Goal: Information Seeking & Learning: Check status

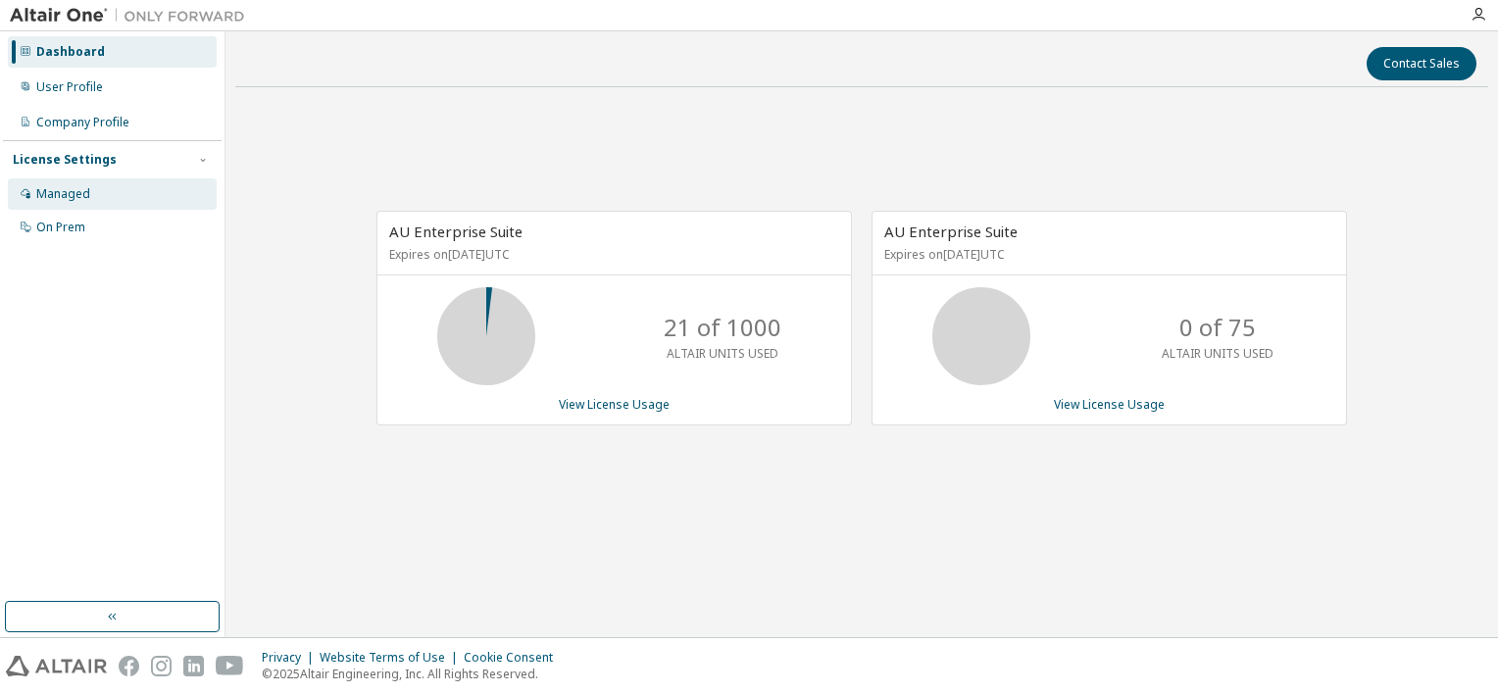
click at [80, 197] on div "Managed" at bounding box center [63, 194] width 54 height 16
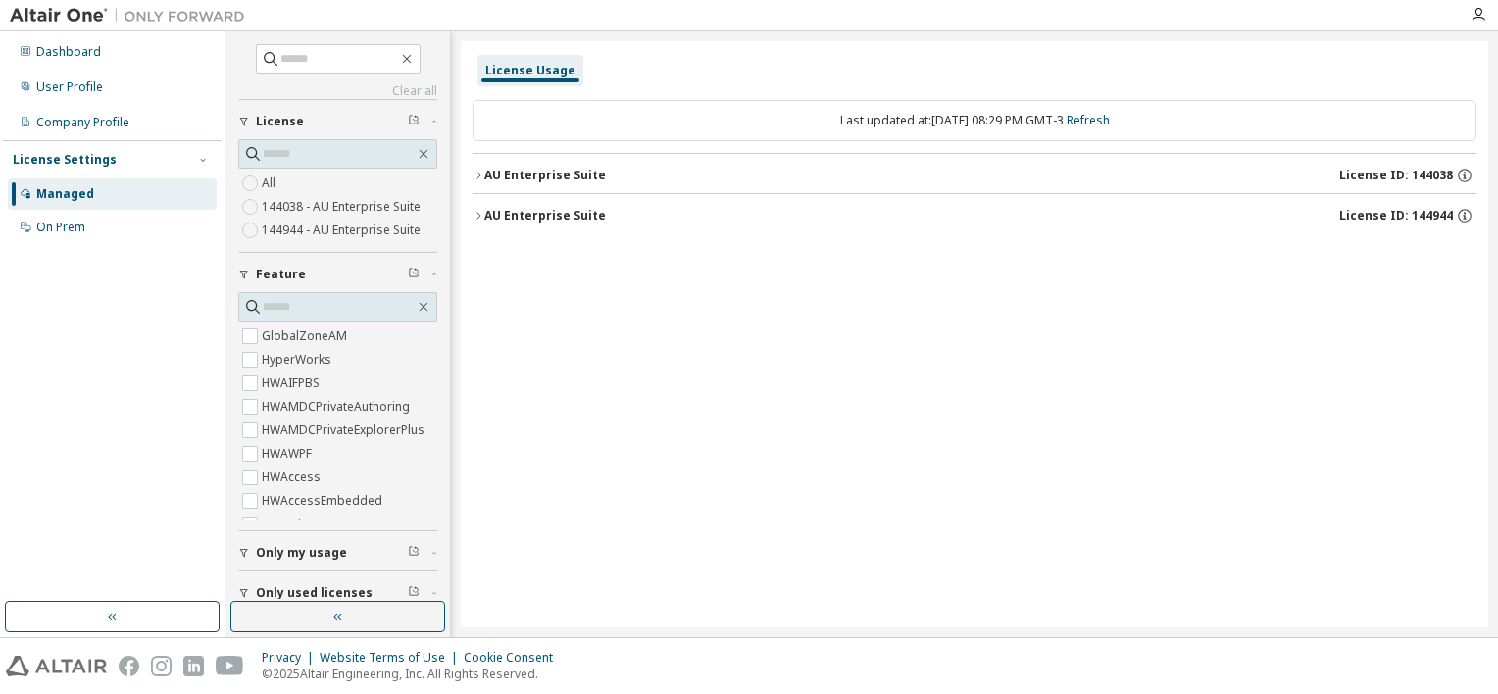
click at [466, 184] on div "License Usage Last updated at: [DATE] 08:29 PM GMT-3 Refresh AU Enterprise Suit…" at bounding box center [975, 334] width 1028 height 586
click at [482, 184] on button "AU Enterprise Suite License ID: 144038" at bounding box center [975, 175] width 1004 height 43
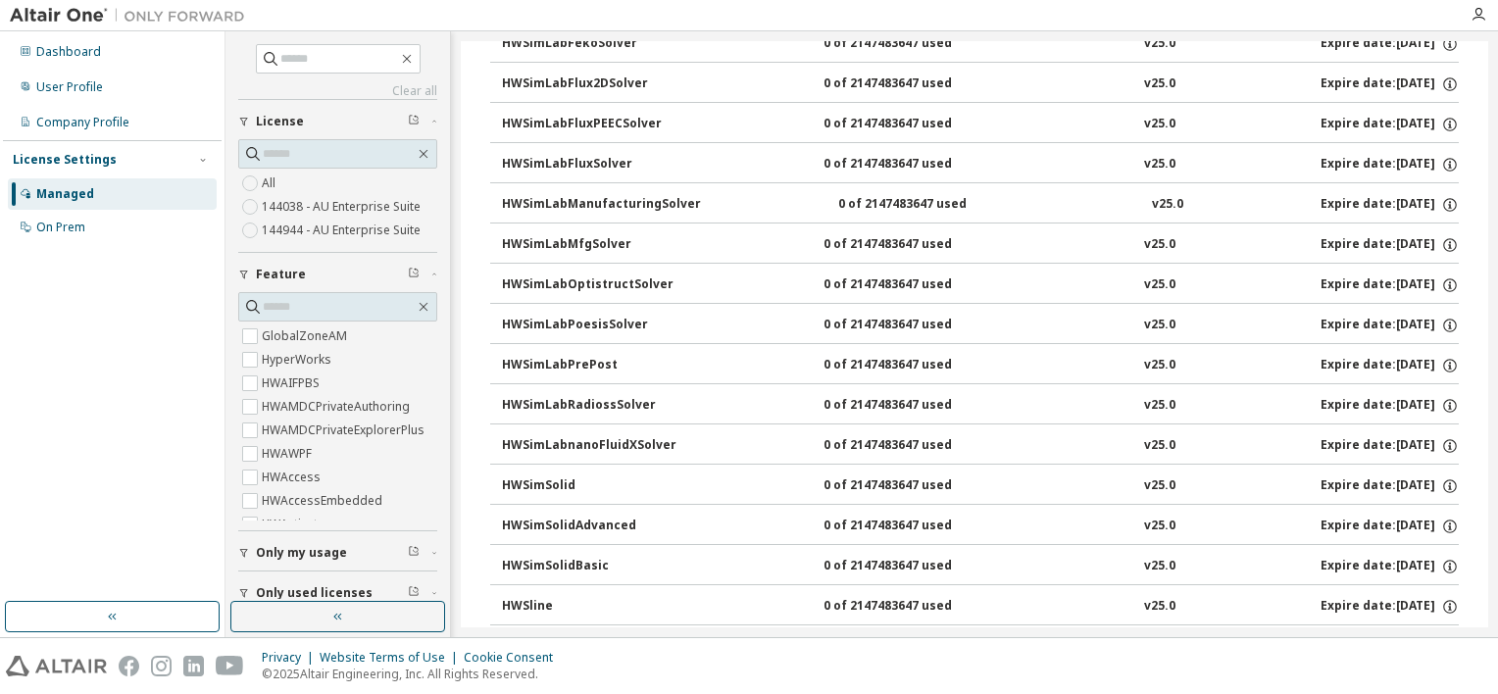
scroll to position [11278, 0]
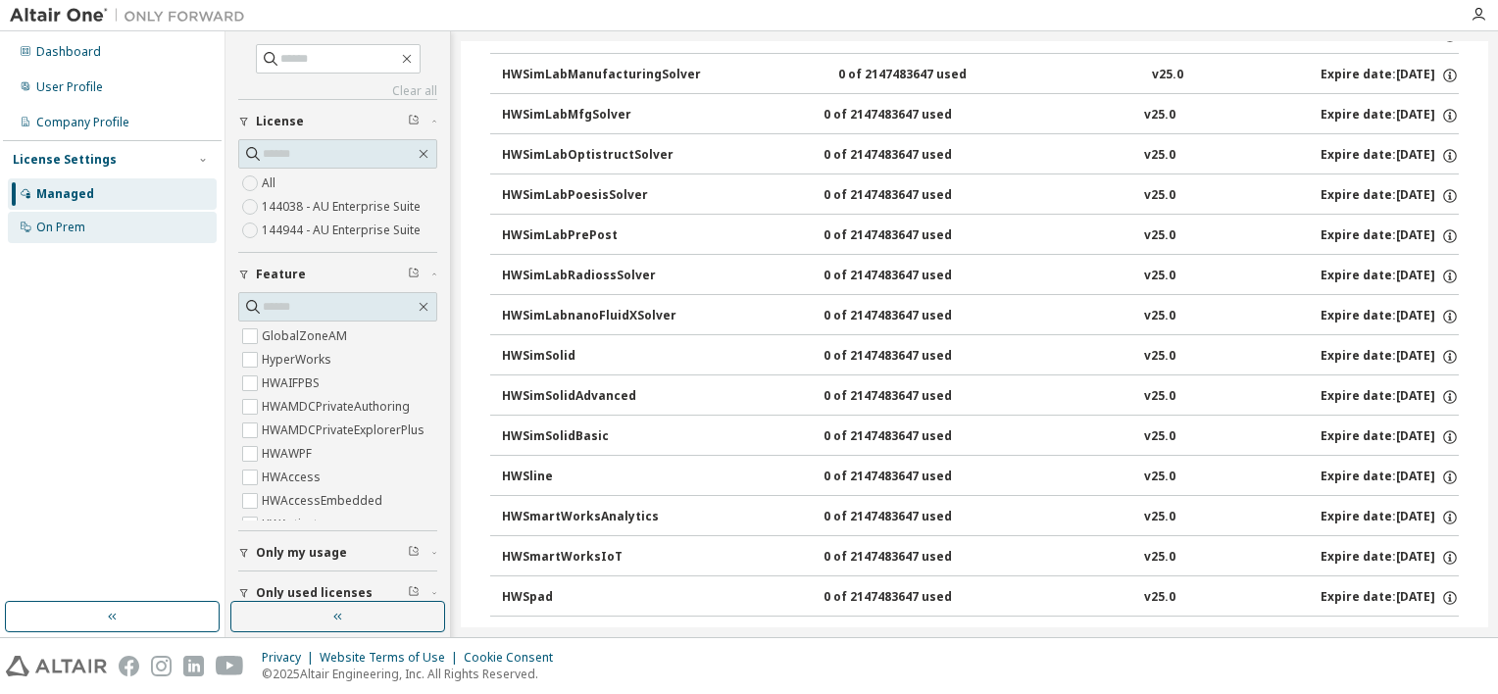
click at [113, 226] on div "On Prem" at bounding box center [112, 227] width 209 height 31
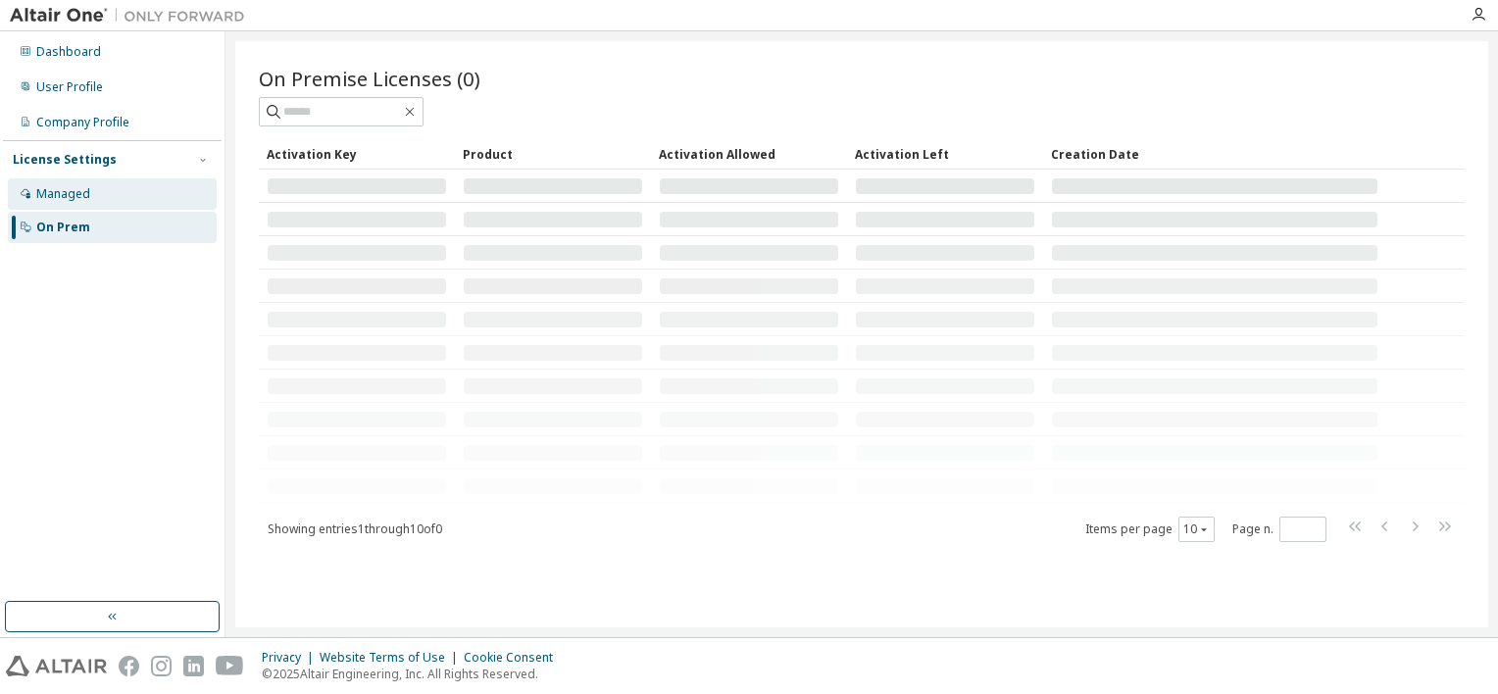
click at [124, 202] on div "Managed" at bounding box center [112, 193] width 209 height 31
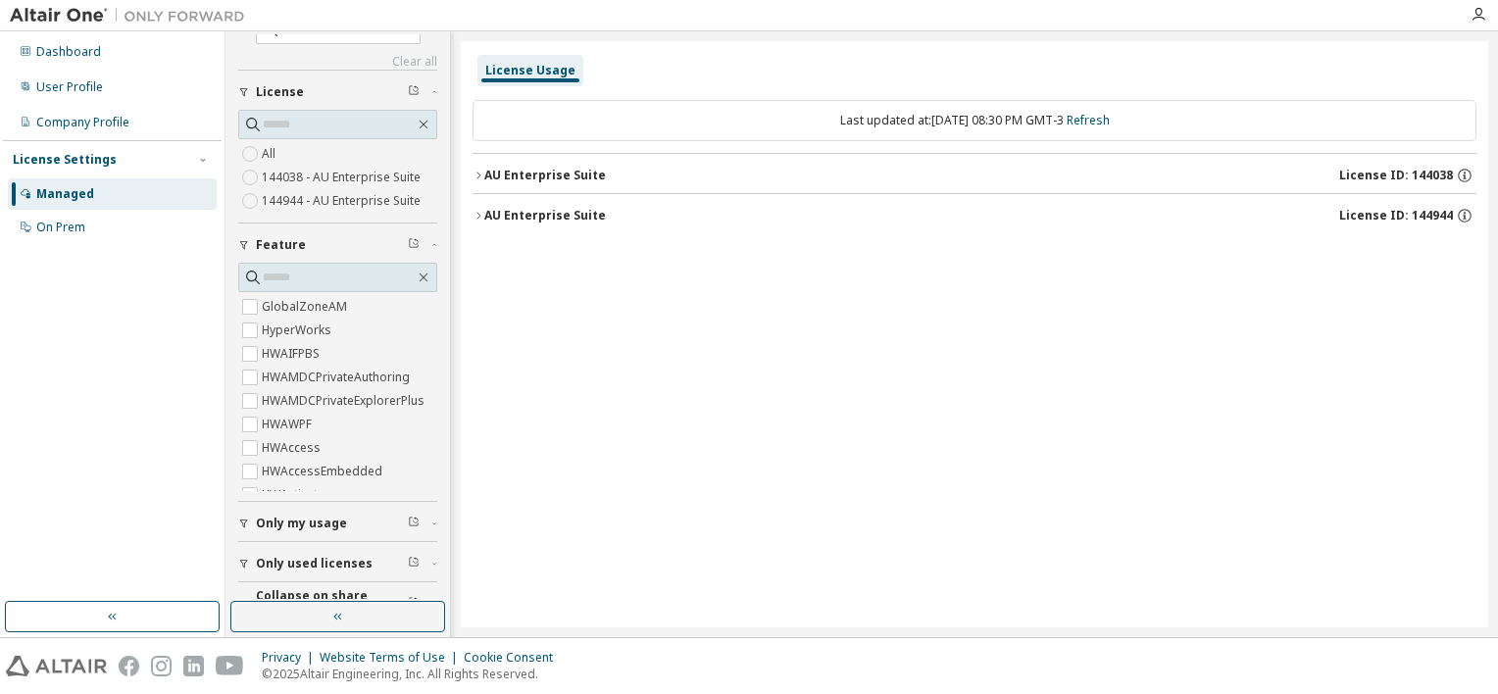
scroll to position [59, 0]
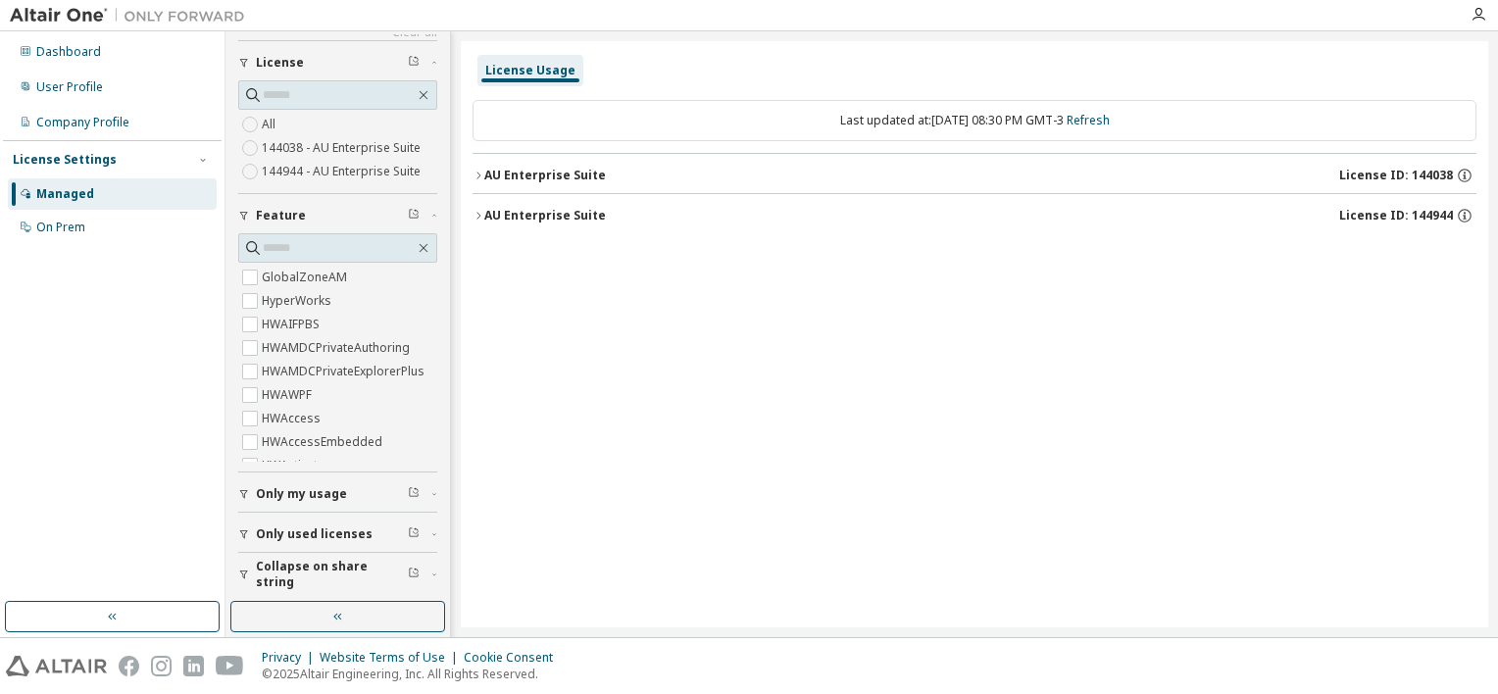
click at [344, 502] on button "Only my usage" at bounding box center [337, 494] width 199 height 43
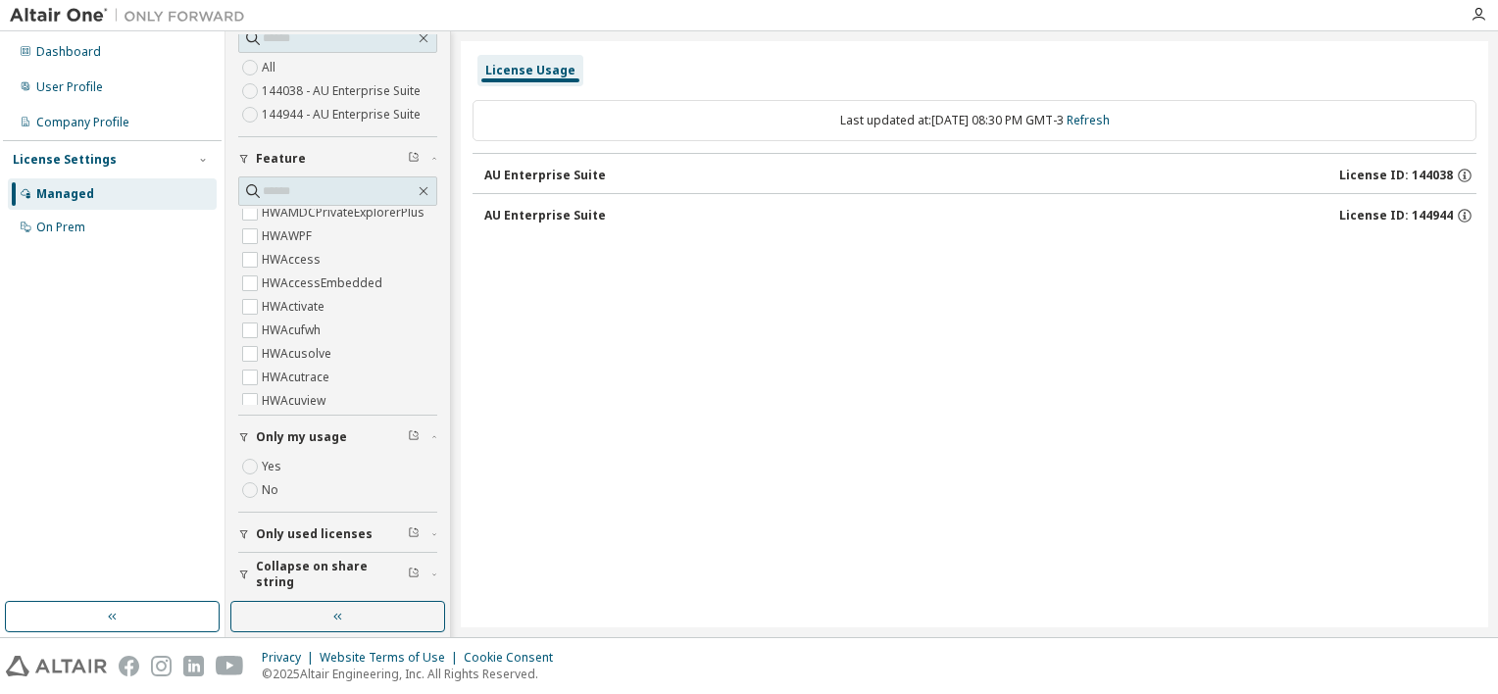
scroll to position [196, 0]
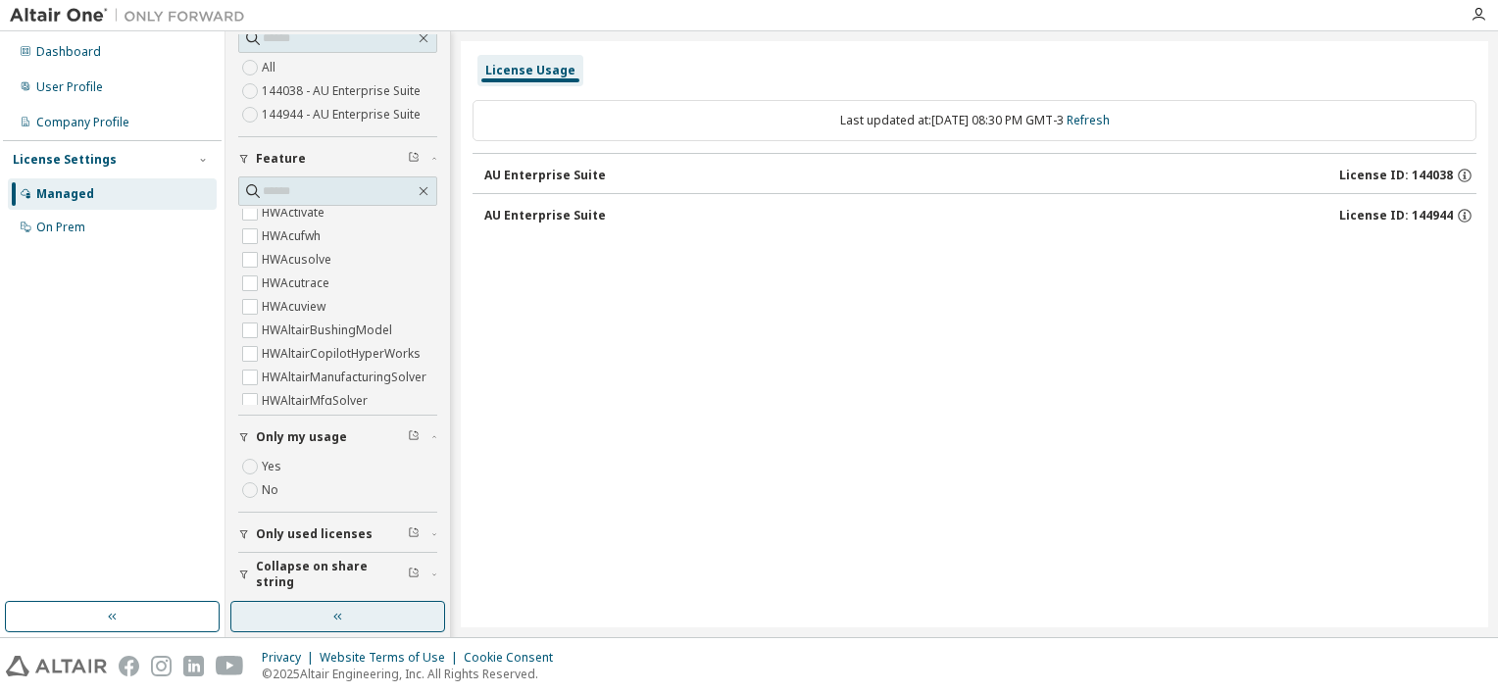
click at [359, 624] on button "button" at bounding box center [337, 616] width 215 height 31
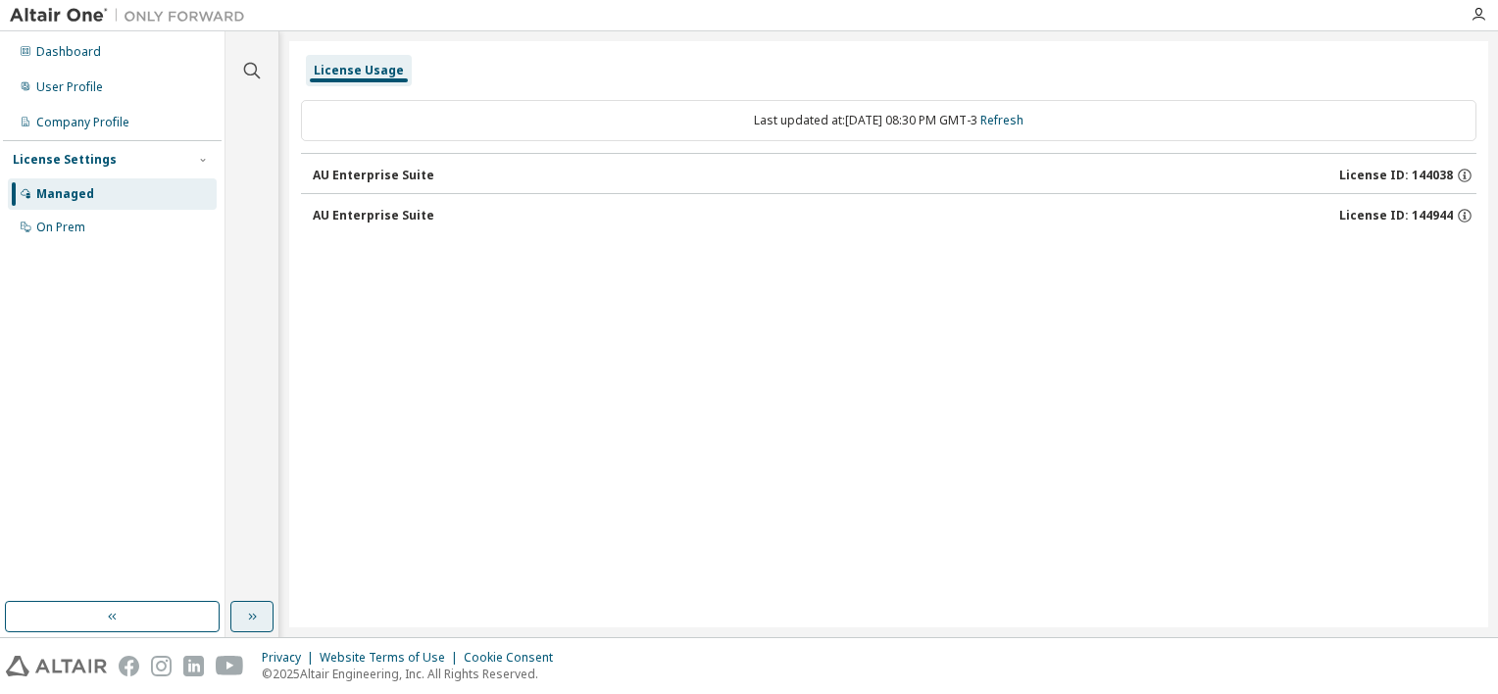
click at [261, 612] on button "button" at bounding box center [251, 616] width 43 height 31
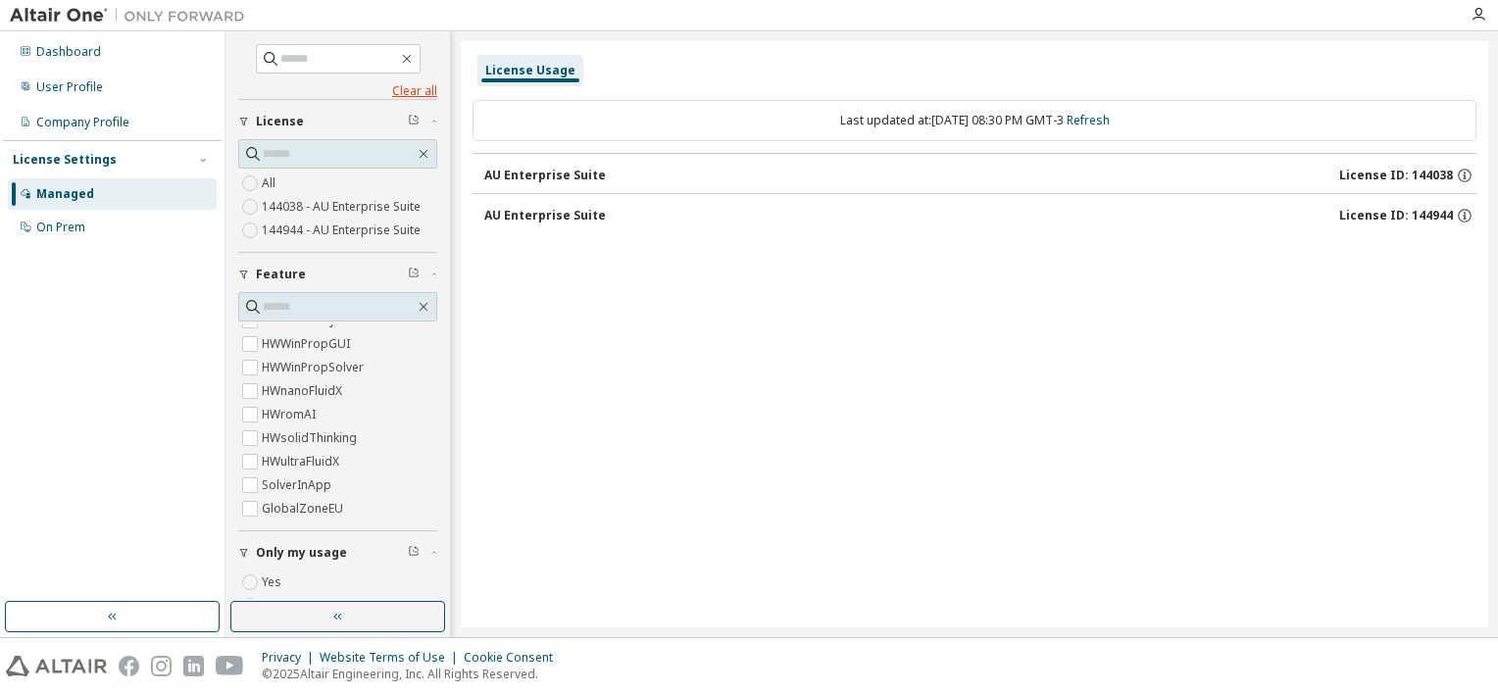
click at [416, 94] on link "Clear all" at bounding box center [337, 91] width 199 height 16
click at [599, 225] on button "AU Enterprise Suite License ID: 144944" at bounding box center [975, 215] width 1004 height 43
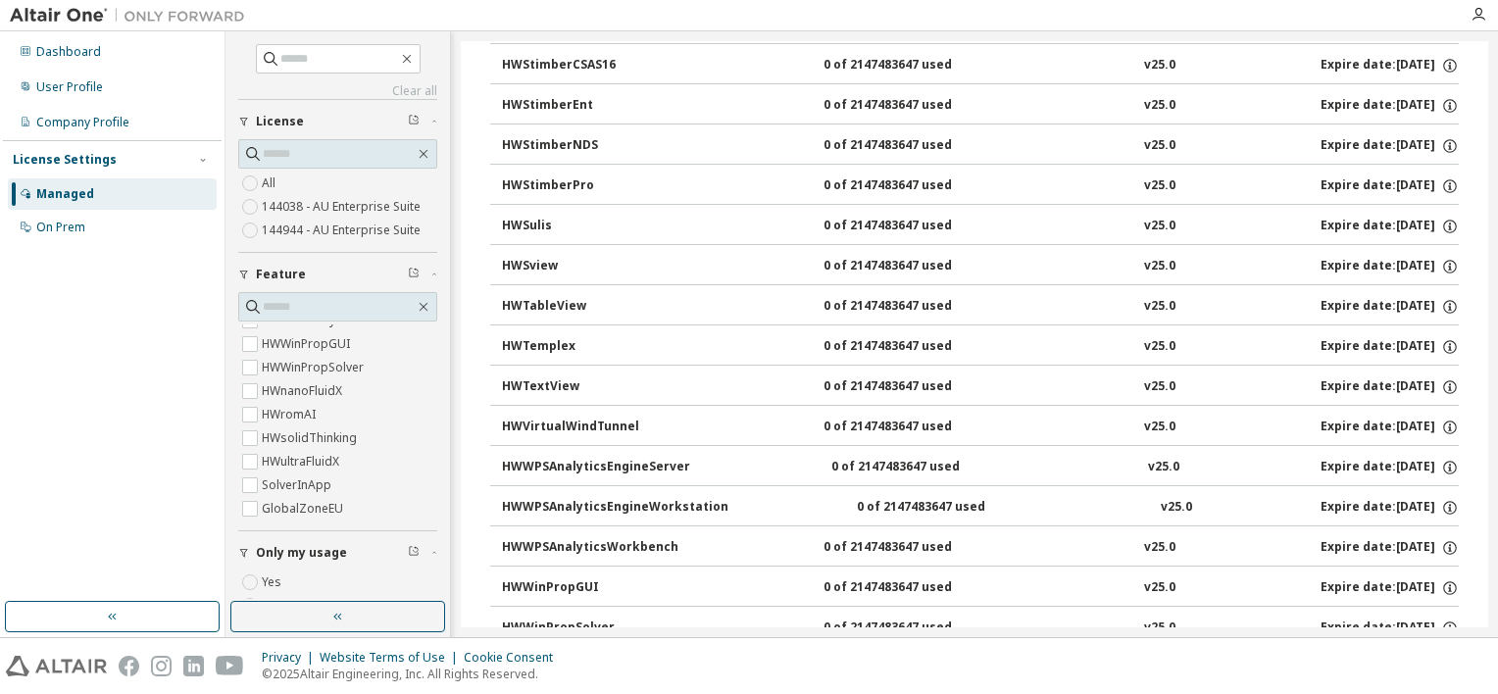
scroll to position [12363, 0]
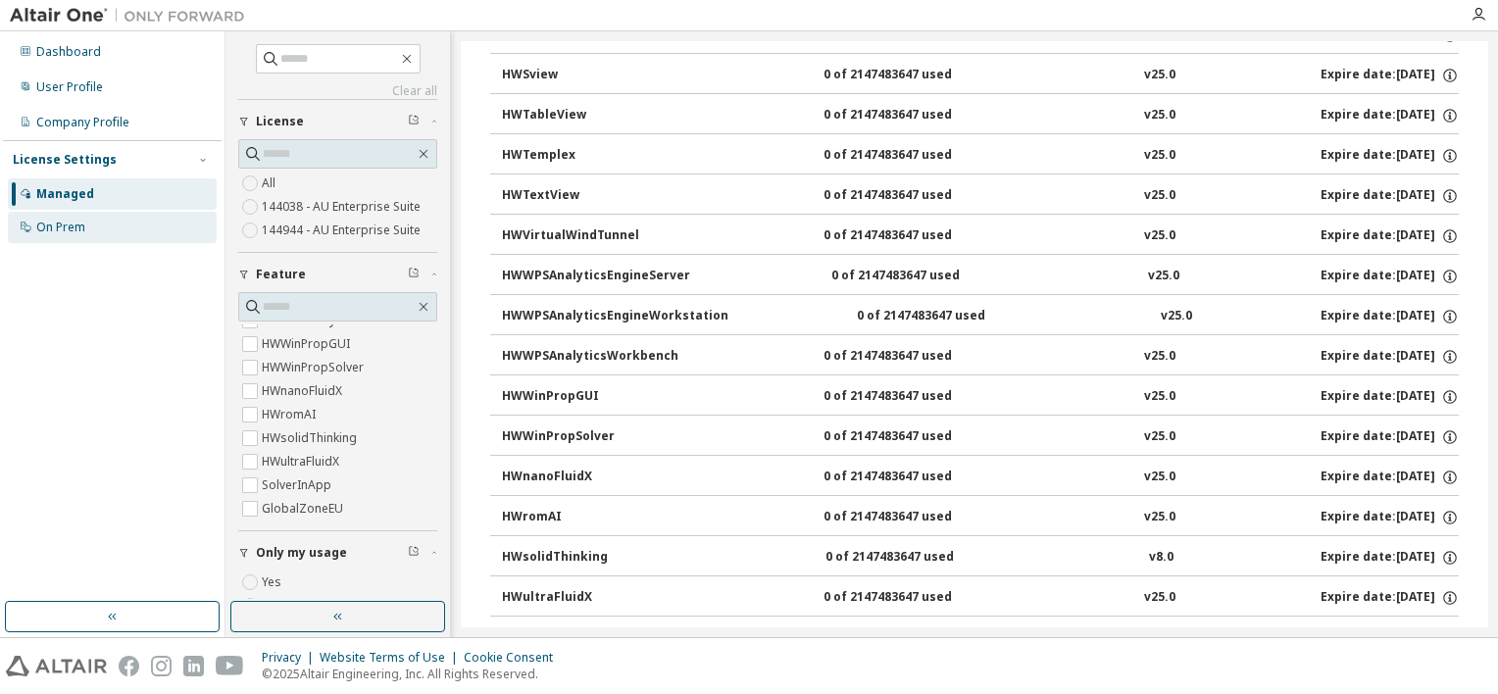
click at [83, 219] on div "On Prem" at bounding box center [112, 227] width 209 height 31
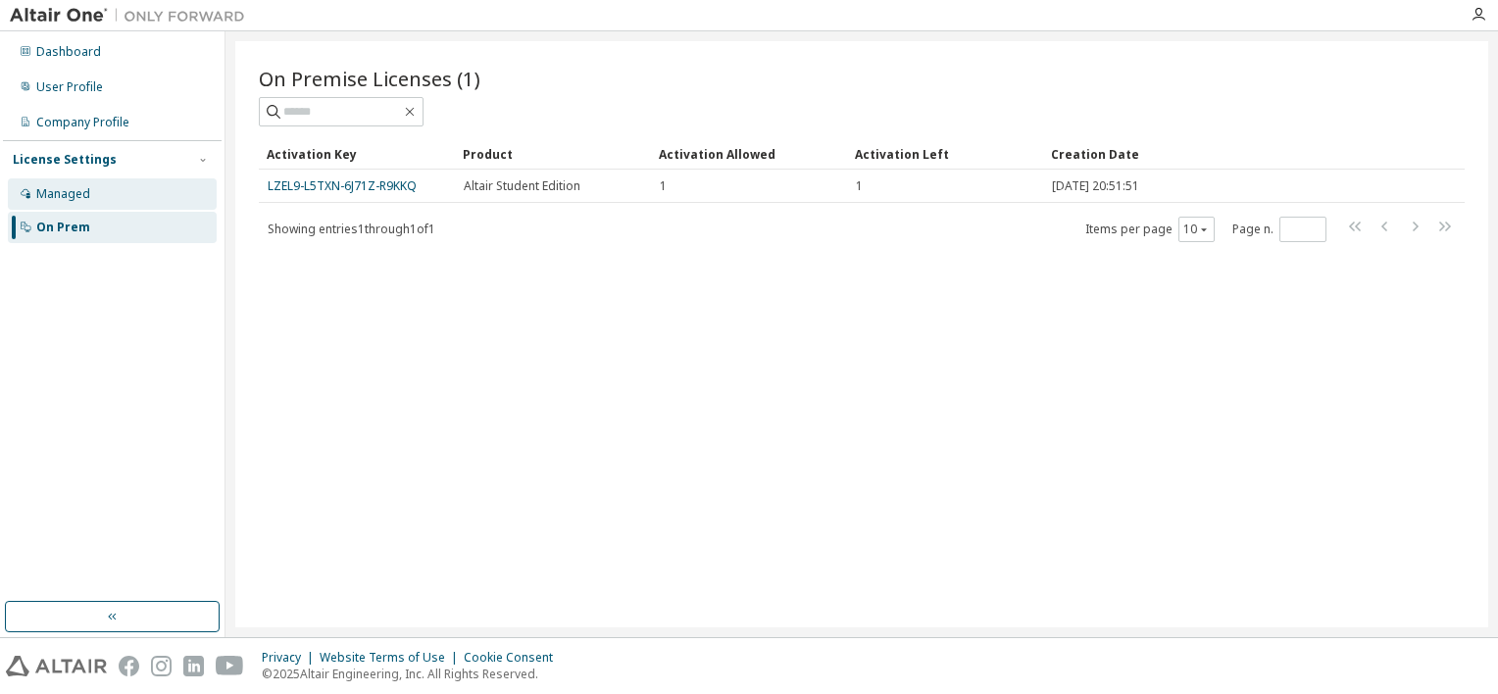
click at [62, 181] on div "Managed" at bounding box center [112, 193] width 209 height 31
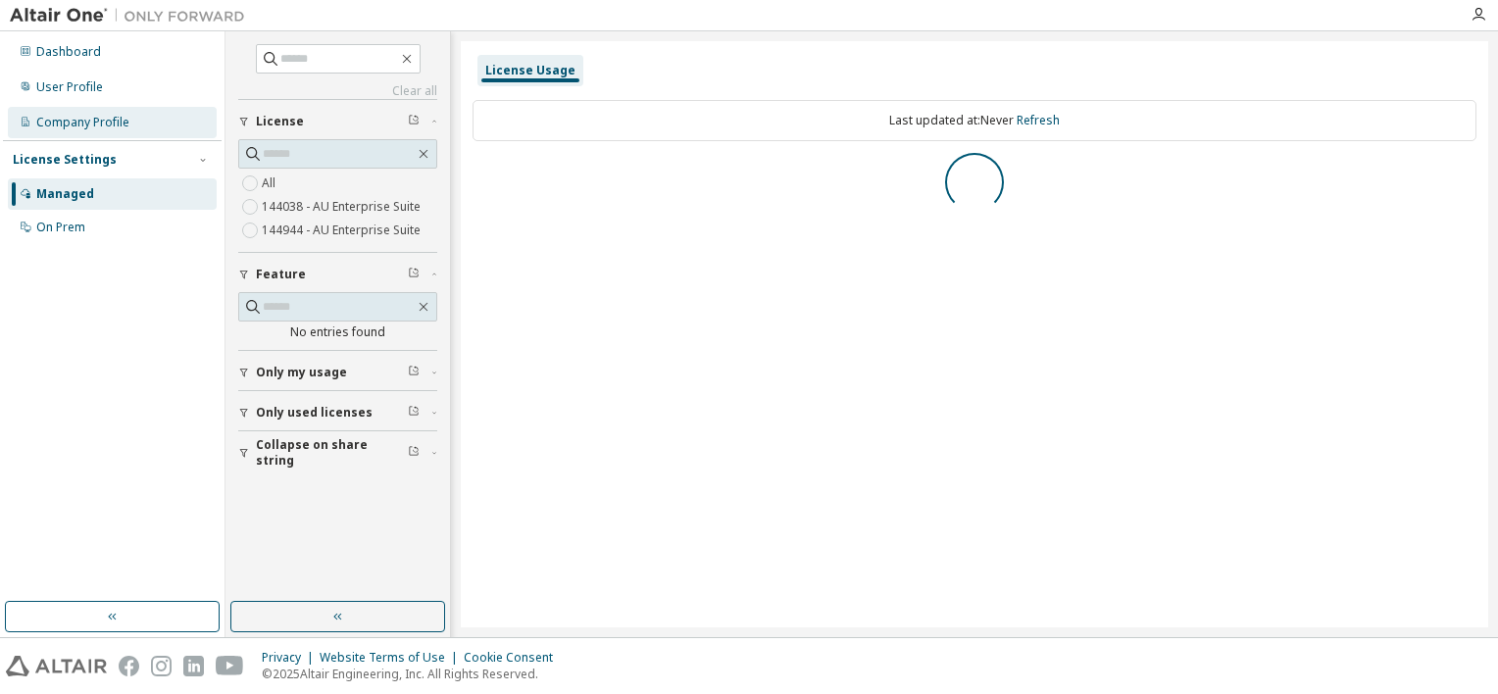
click at [62, 127] on div "Company Profile" at bounding box center [82, 123] width 93 height 16
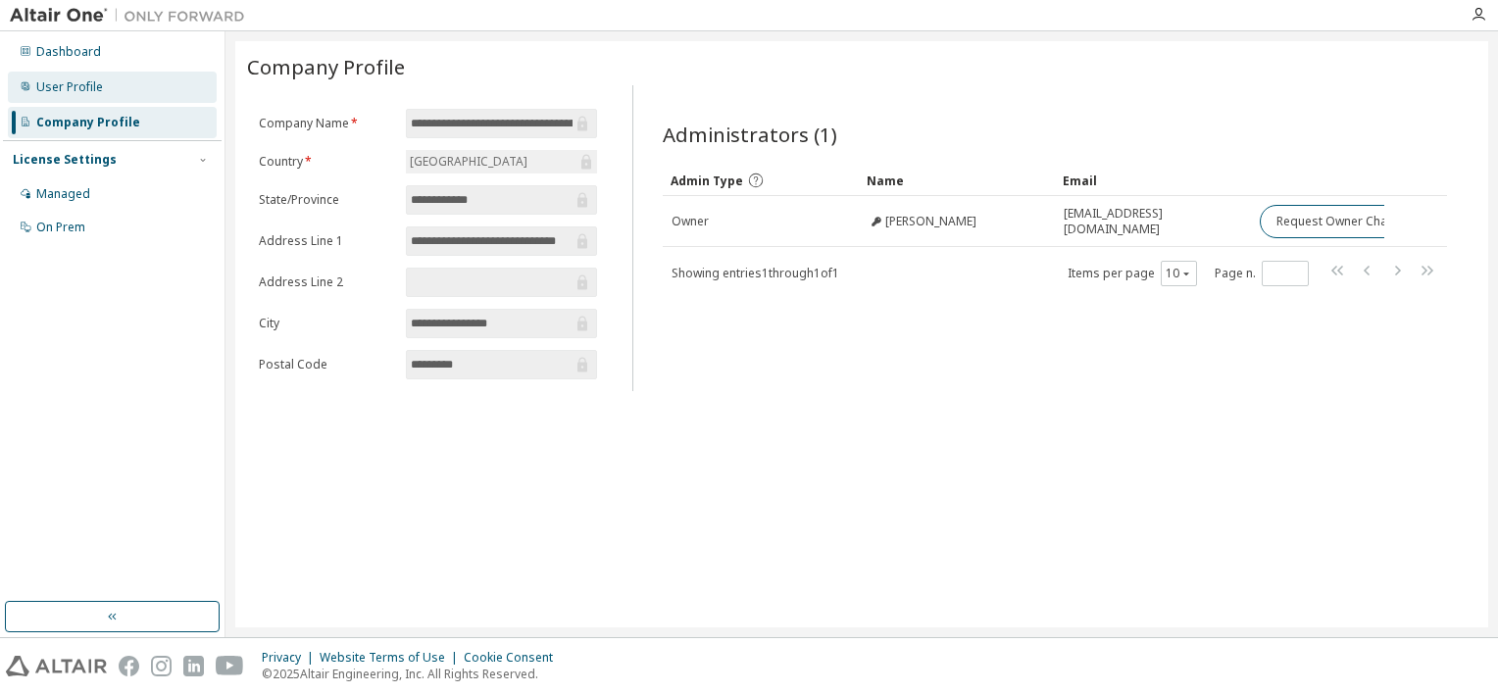
click at [68, 80] on div "User Profile" at bounding box center [69, 87] width 67 height 16
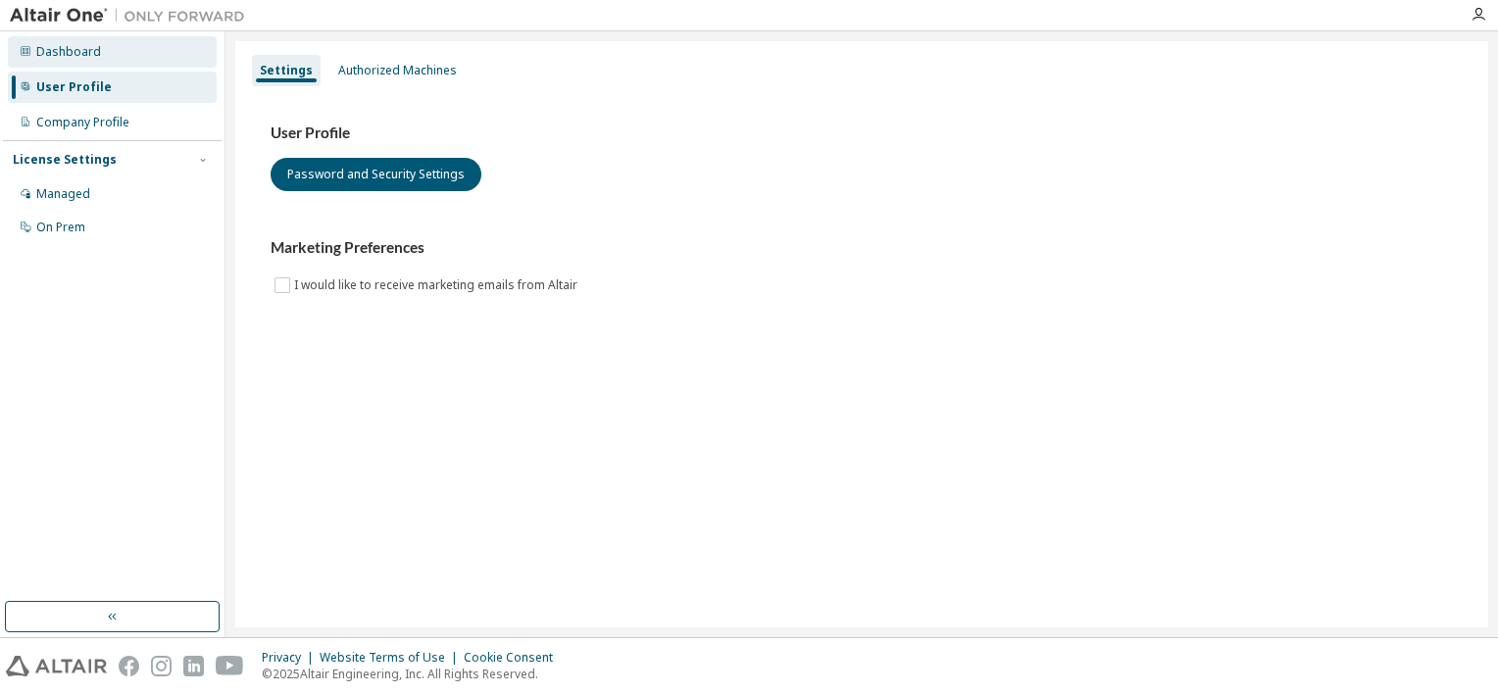
click at [75, 59] on div "Dashboard" at bounding box center [68, 52] width 65 height 16
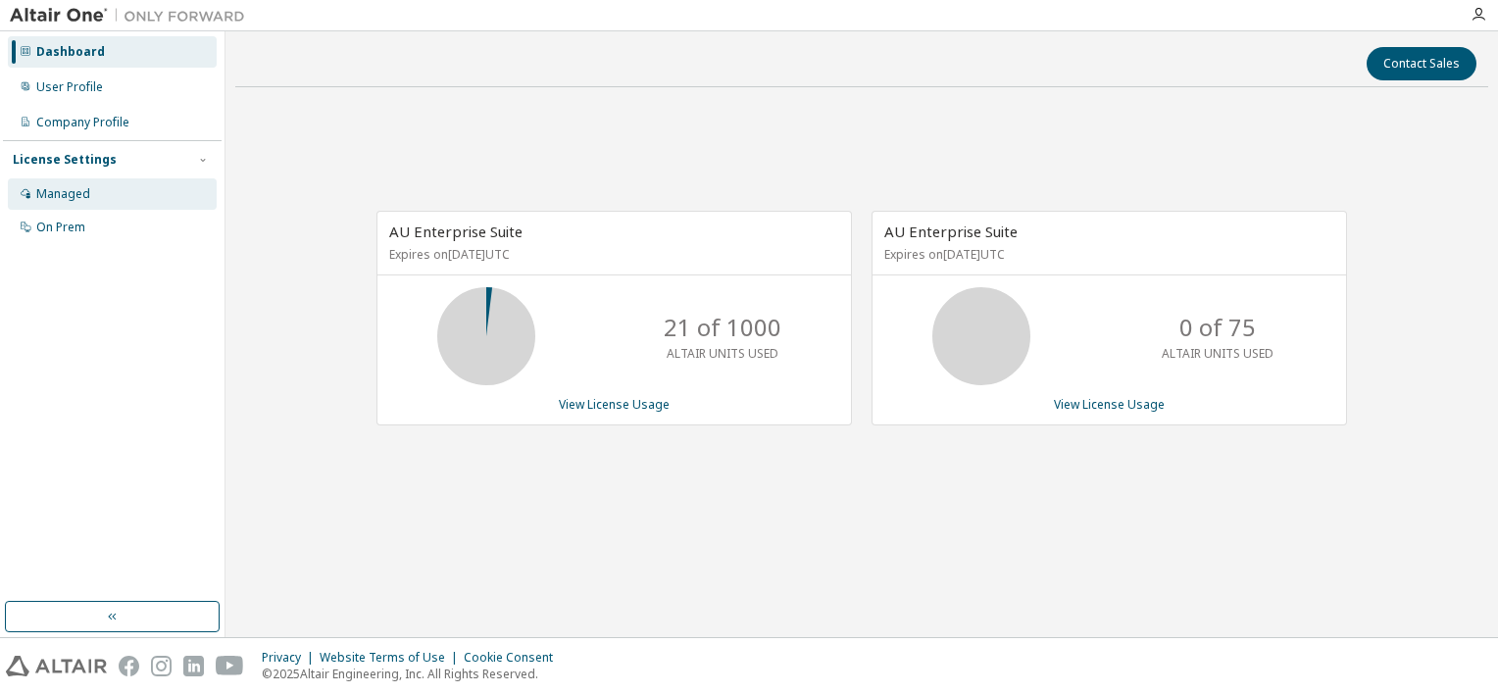
click at [74, 189] on div "Managed" at bounding box center [63, 194] width 54 height 16
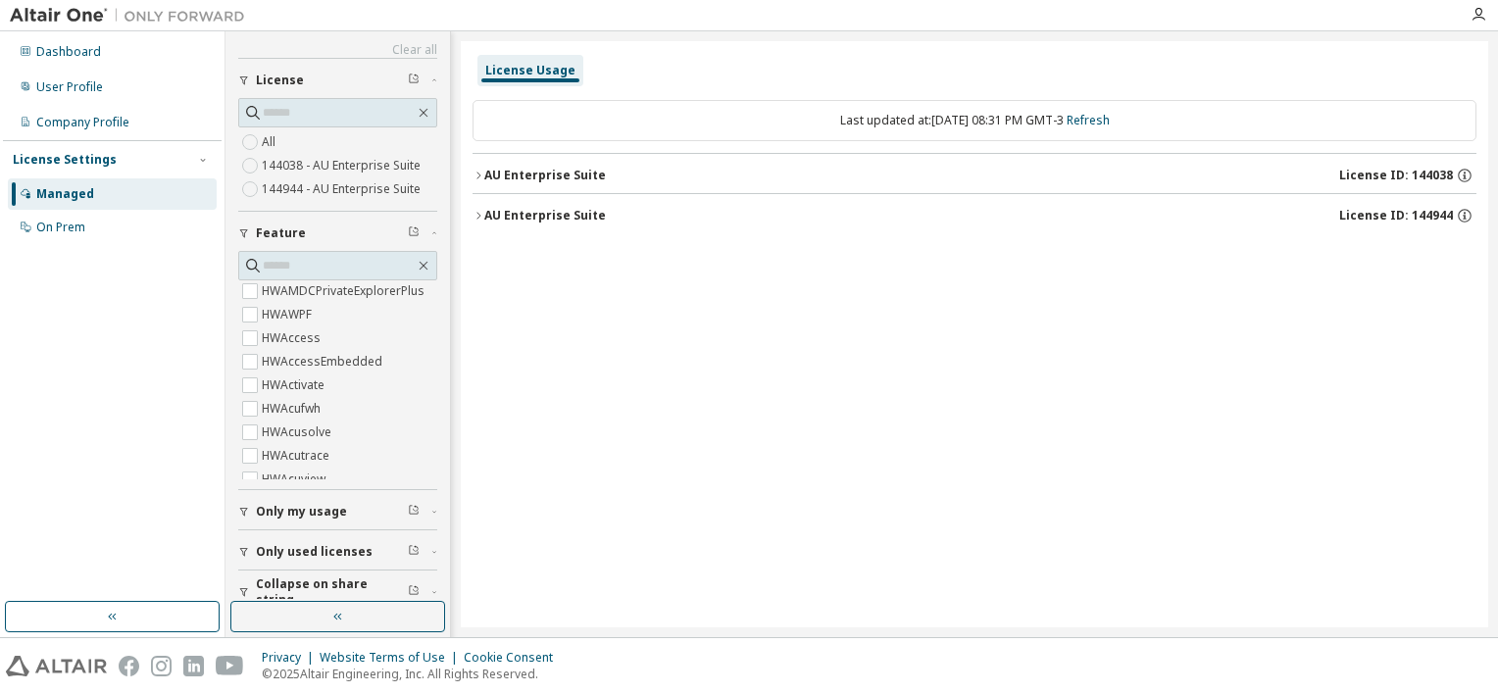
scroll to position [59, 0]
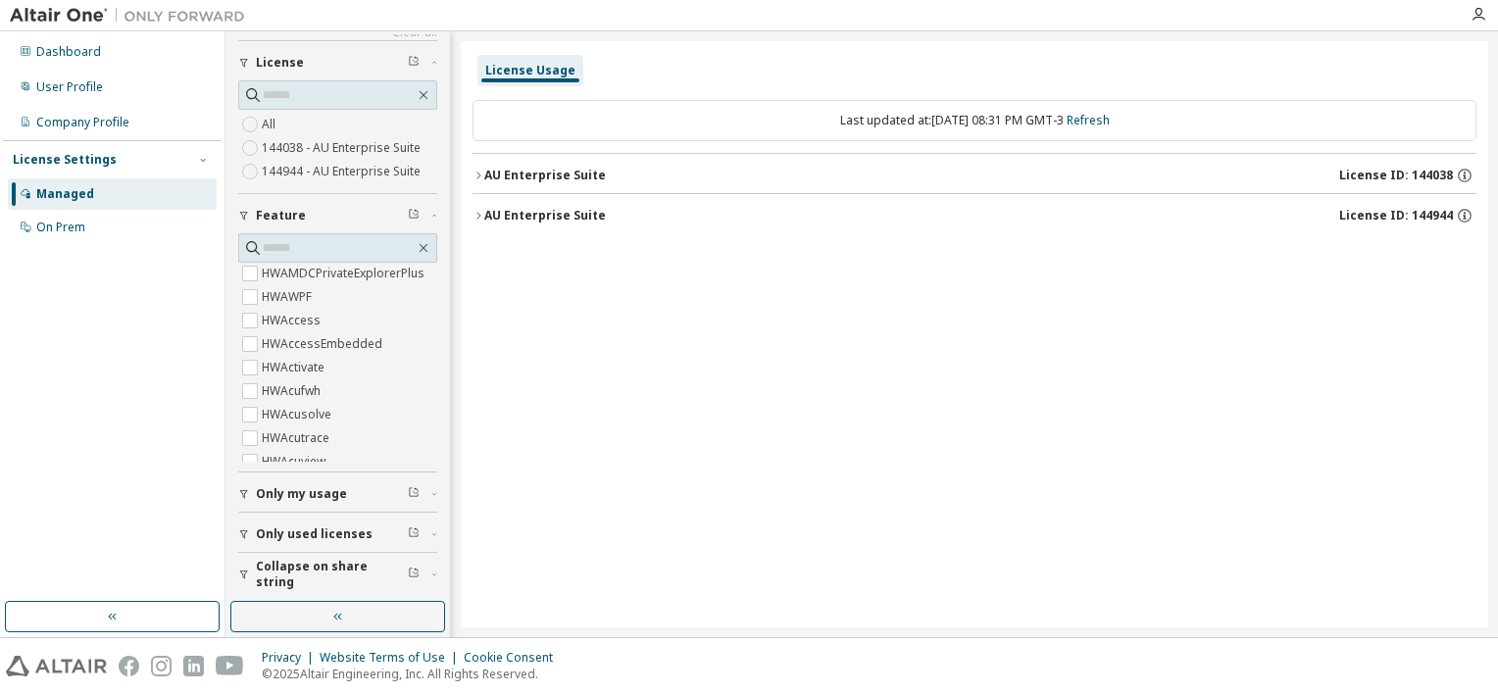
click at [585, 224] on button "AU Enterprise Suite License ID: 144944" at bounding box center [975, 215] width 1004 height 43
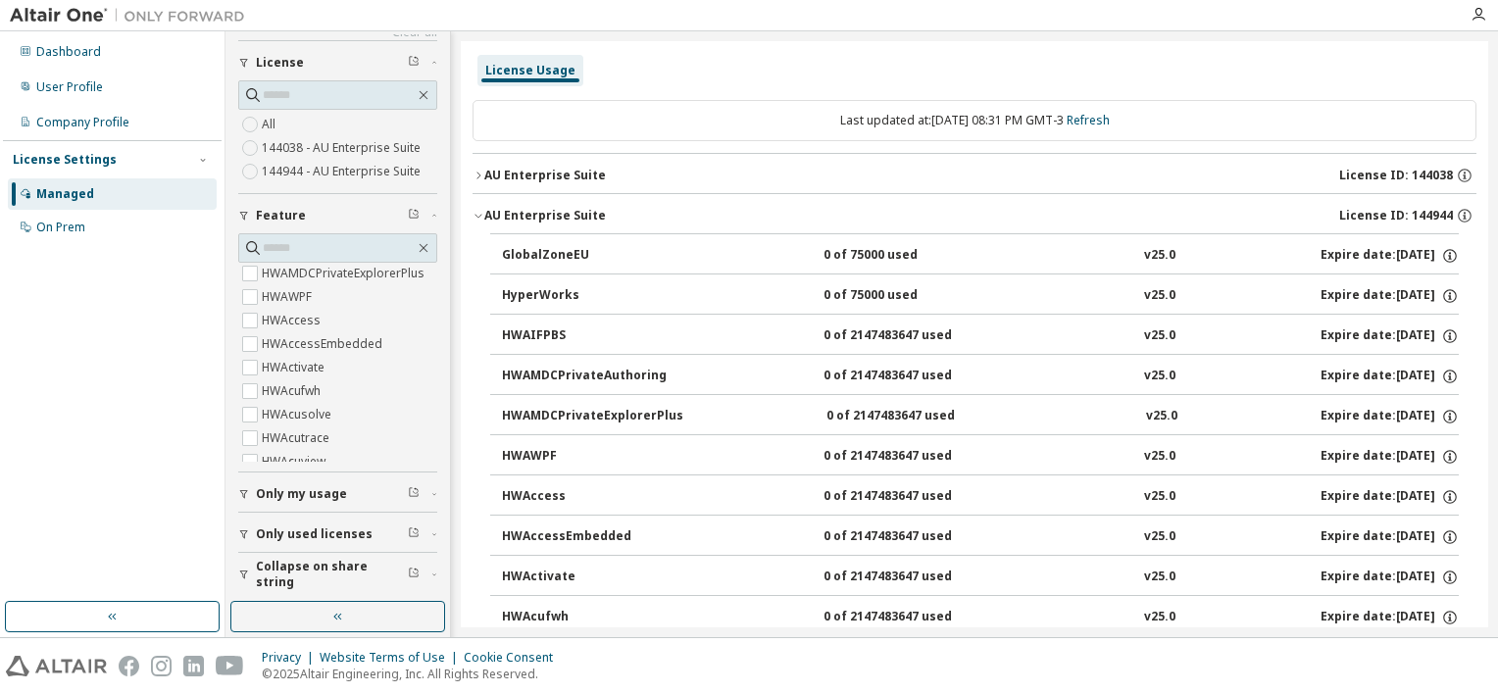
click at [920, 257] on div "0 of 75000 used" at bounding box center [912, 256] width 177 height 18
drag, startPoint x: 758, startPoint y: 260, endPoint x: 710, endPoint y: 249, distance: 49.2
click at [757, 260] on div "GlobalZoneEU 0 of 75000 used v25.0 Expire date: [DATE]" at bounding box center [980, 256] width 957 height 18
click at [670, 247] on div "GlobalZoneEU" at bounding box center [590, 256] width 177 height 18
click at [1424, 208] on span "License ID: 144944" at bounding box center [1397, 216] width 114 height 16
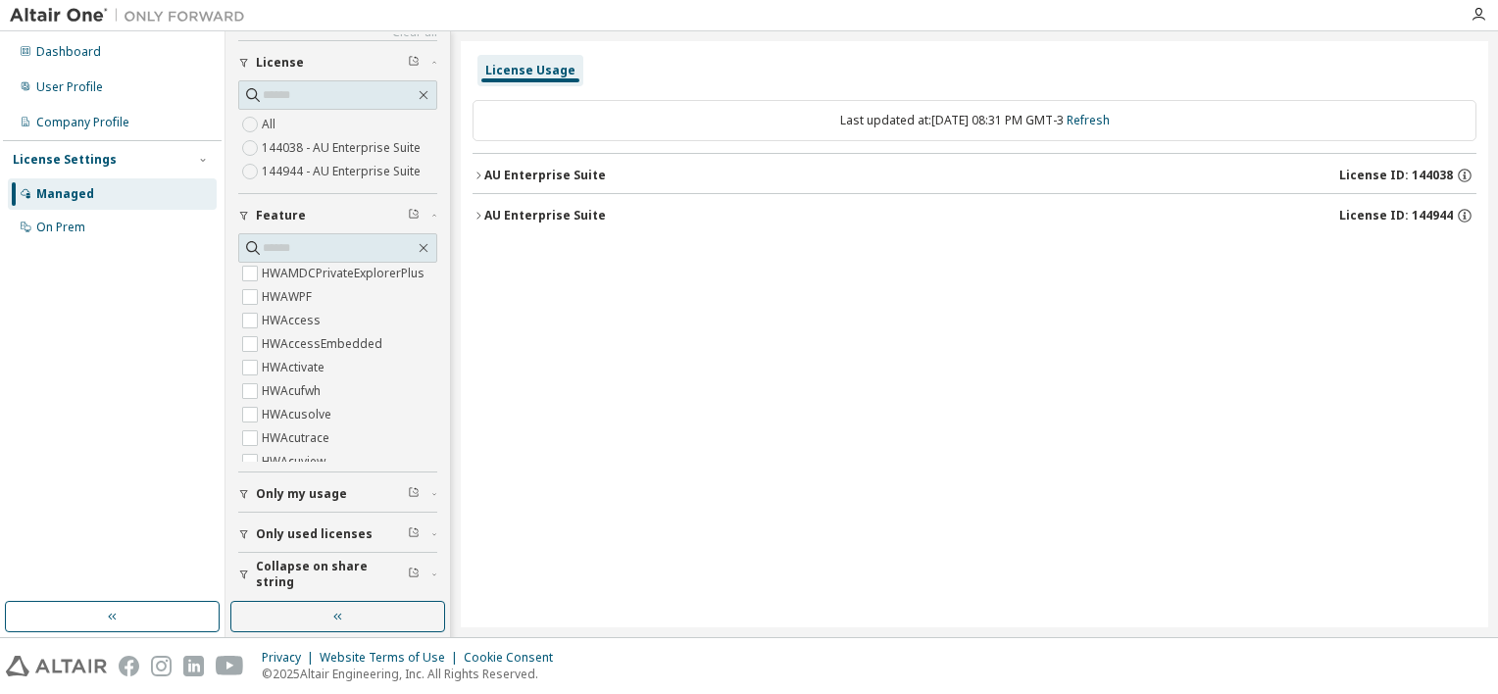
click at [1424, 208] on span "License ID: 144944" at bounding box center [1397, 216] width 114 height 16
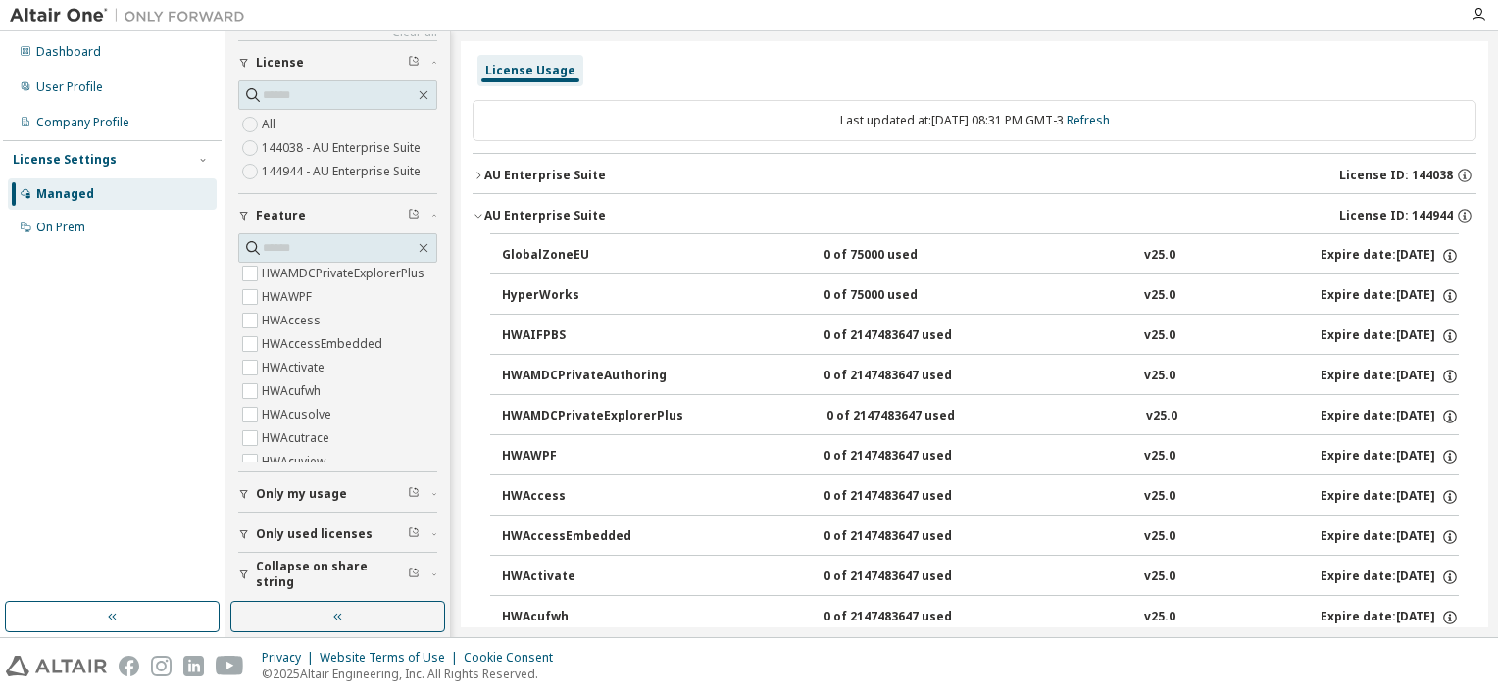
click at [1424, 208] on span "License ID: 144944" at bounding box center [1397, 216] width 114 height 16
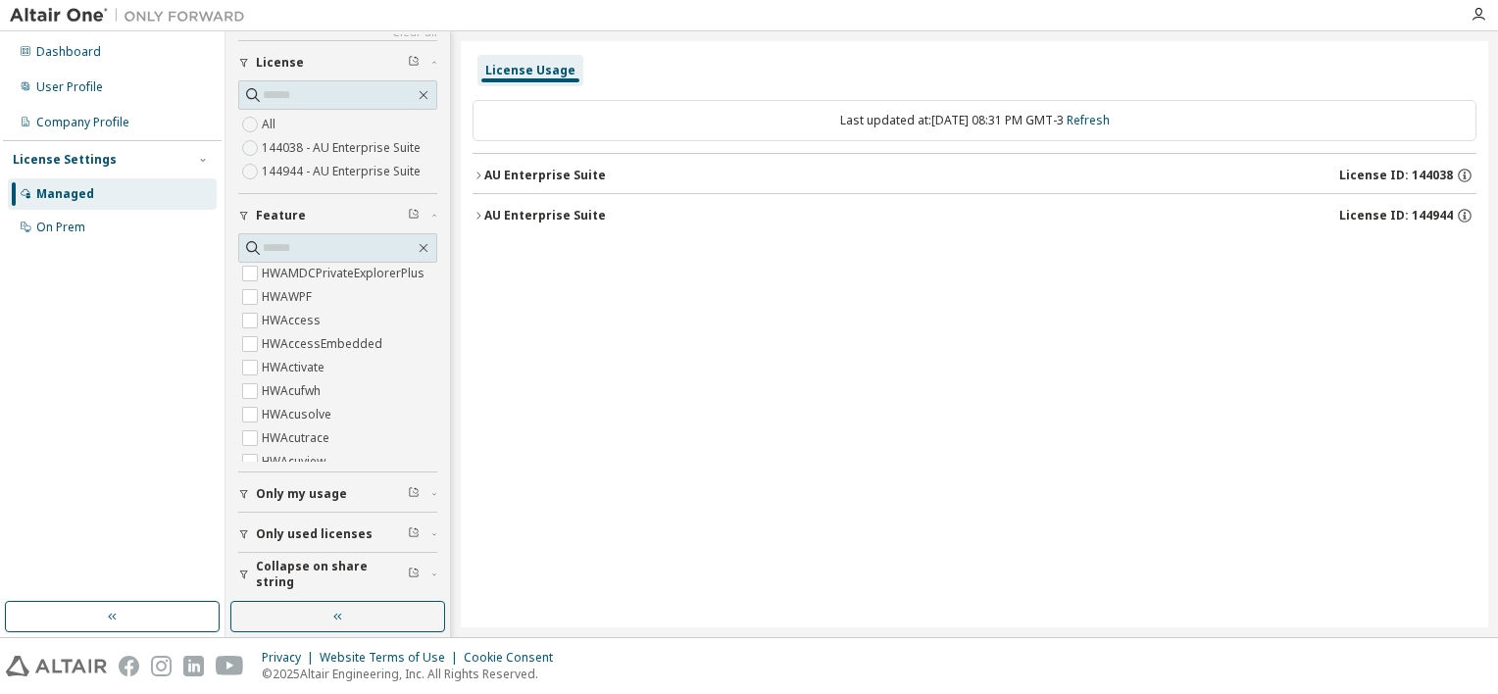
drag, startPoint x: 1453, startPoint y: 212, endPoint x: 1399, endPoint y: 218, distance: 54.3
click at [1399, 218] on div "License ID: 144944" at bounding box center [1408, 216] width 137 height 18
